Goal: Information Seeking & Learning: Learn about a topic

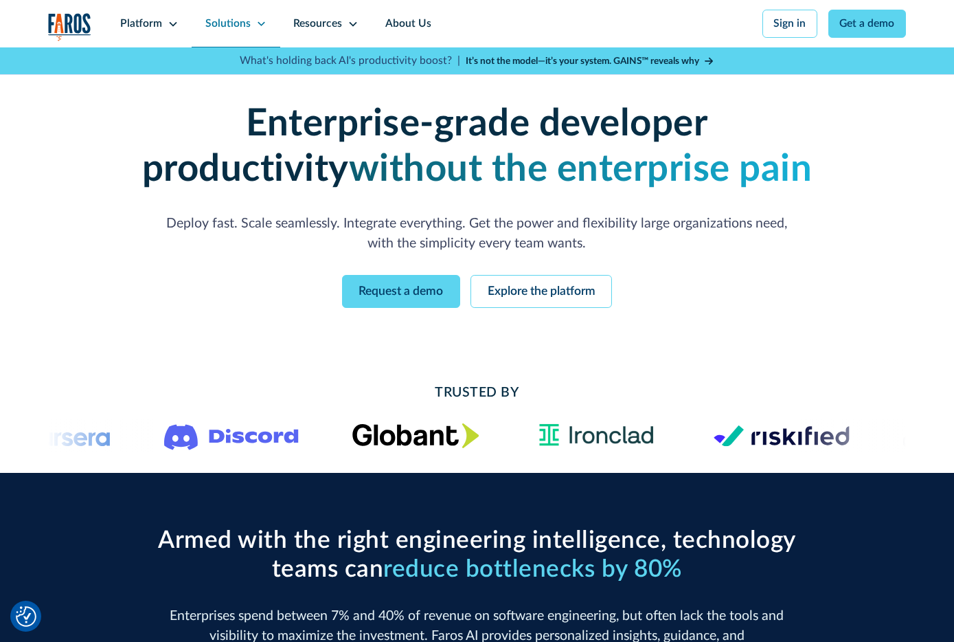
click at [238, 24] on div "Solutions" at bounding box center [227, 24] width 45 height 16
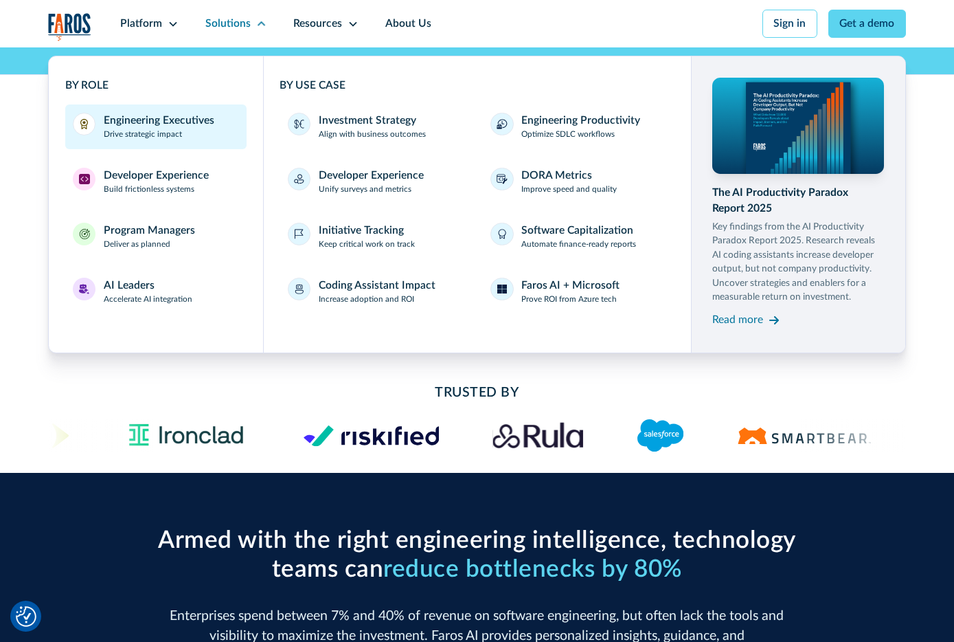
click at [174, 142] on link "Engineering Executives Drive strategic impact" at bounding box center [156, 126] width 182 height 44
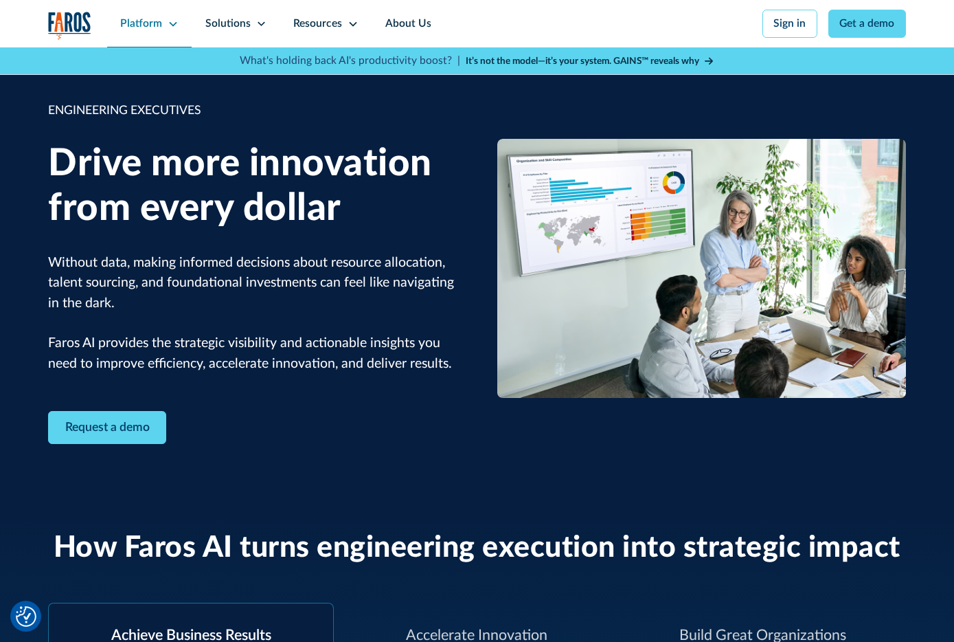
click at [152, 17] on div "Platform" at bounding box center [141, 24] width 42 height 16
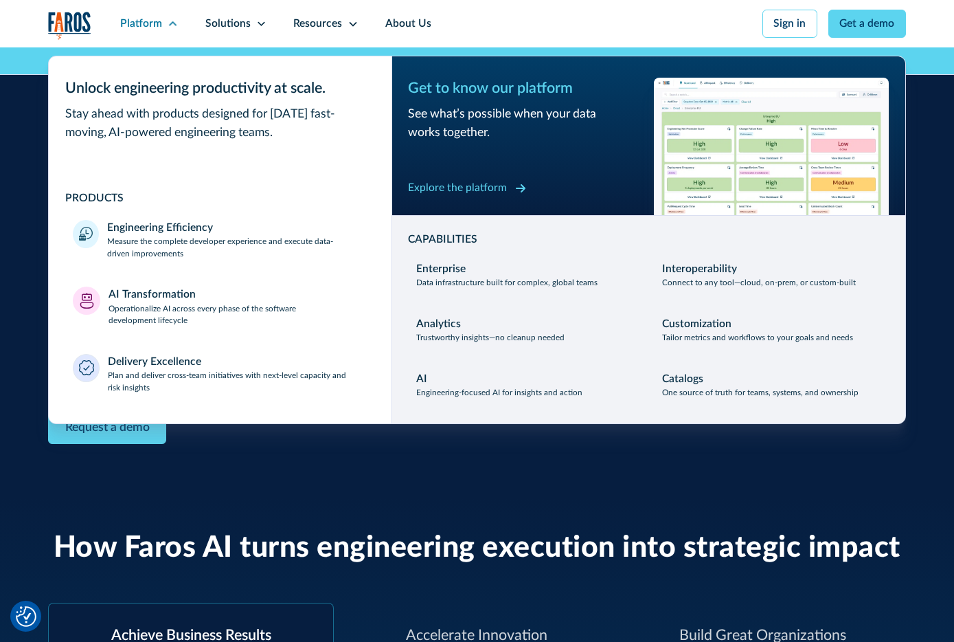
click at [496, 192] on div "Explore the platform" at bounding box center [457, 188] width 99 height 16
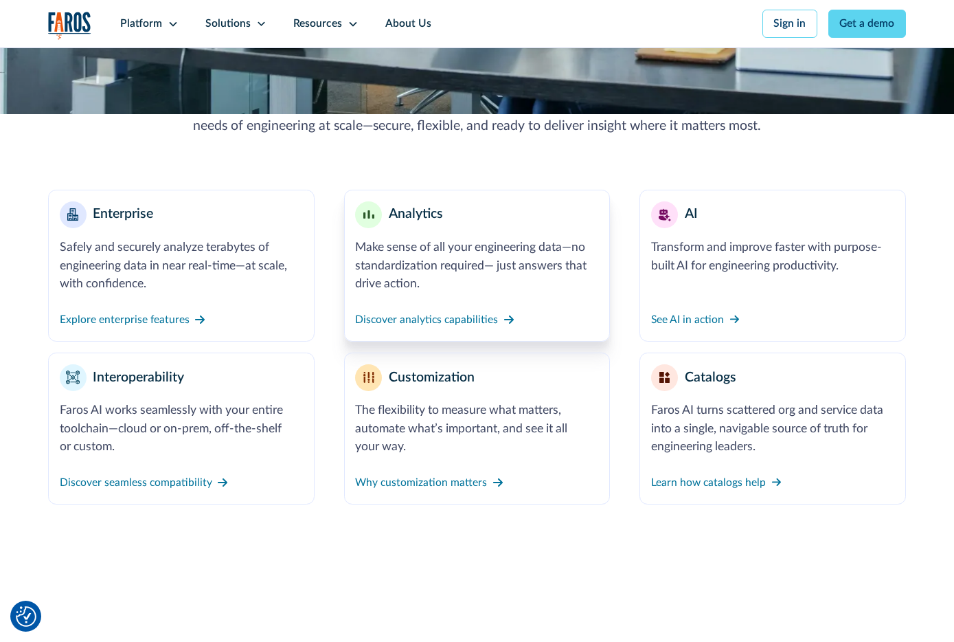
click at [517, 249] on div "Make sense of all your engineering data—no standardization required— just answe…" at bounding box center [476, 265] width 243 height 54
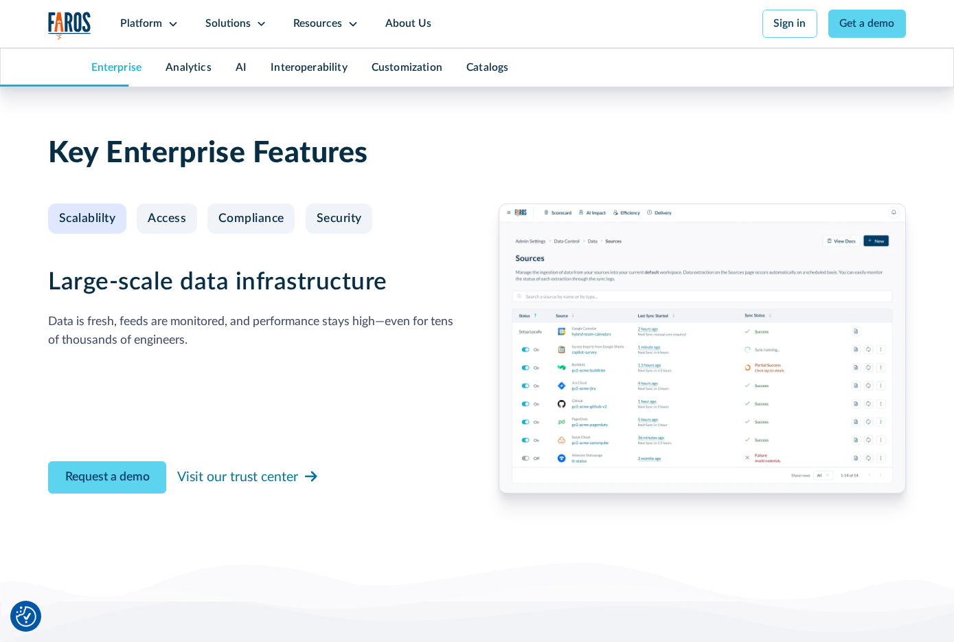
scroll to position [1354, 0]
